Goal: Check status: Check status

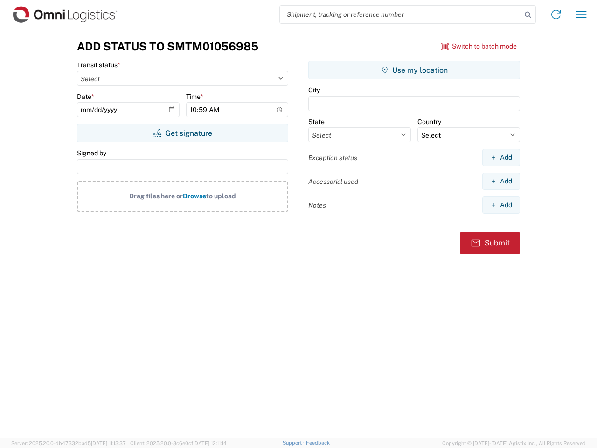
click at [401, 14] on input "search" at bounding box center [401, 15] width 242 height 18
click at [528, 15] on icon at bounding box center [528, 14] width 13 height 13
click at [556, 14] on icon at bounding box center [556, 14] width 15 height 15
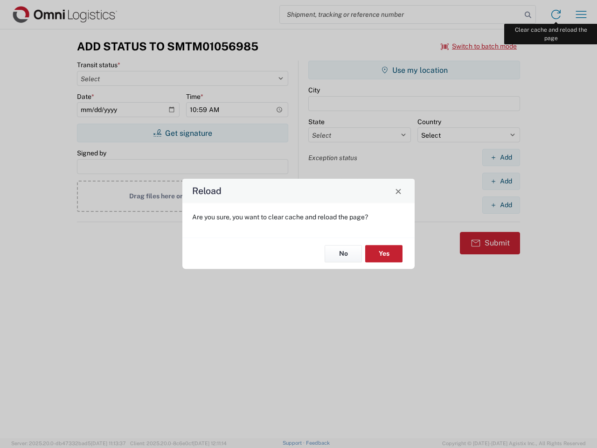
click at [581, 14] on div "Reload Are you sure, you want to clear cache and reload the page? No Yes" at bounding box center [298, 224] width 597 height 448
click at [479, 46] on div "Reload Are you sure, you want to clear cache and reload the page? No Yes" at bounding box center [298, 224] width 597 height 448
click at [182, 133] on div "Reload Are you sure, you want to clear cache and reload the page? No Yes" at bounding box center [298, 224] width 597 height 448
click at [414, 70] on div "Reload Are you sure, you want to clear cache and reload the page? No Yes" at bounding box center [298, 224] width 597 height 448
click at [501, 157] on div "Reload Are you sure, you want to clear cache and reload the page? No Yes" at bounding box center [298, 224] width 597 height 448
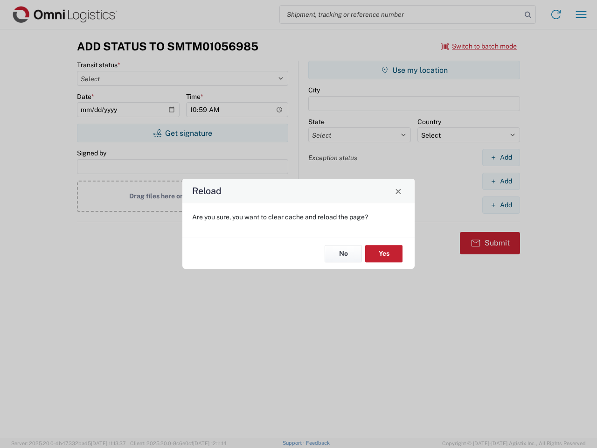
click at [501, 181] on div "Reload Are you sure, you want to clear cache and reload the page? No Yes" at bounding box center [298, 224] width 597 height 448
click at [501, 205] on div "Reload Are you sure, you want to clear cache and reload the page? No Yes" at bounding box center [298, 224] width 597 height 448
